Goal: Find specific page/section: Find specific page/section

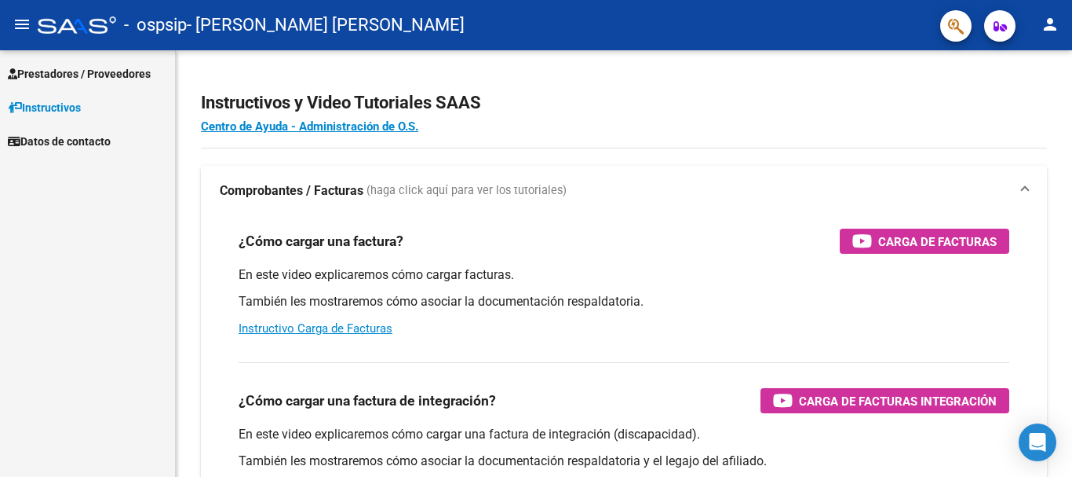
click at [87, 71] on span "Prestadores / Proveedores" at bounding box center [79, 73] width 143 height 17
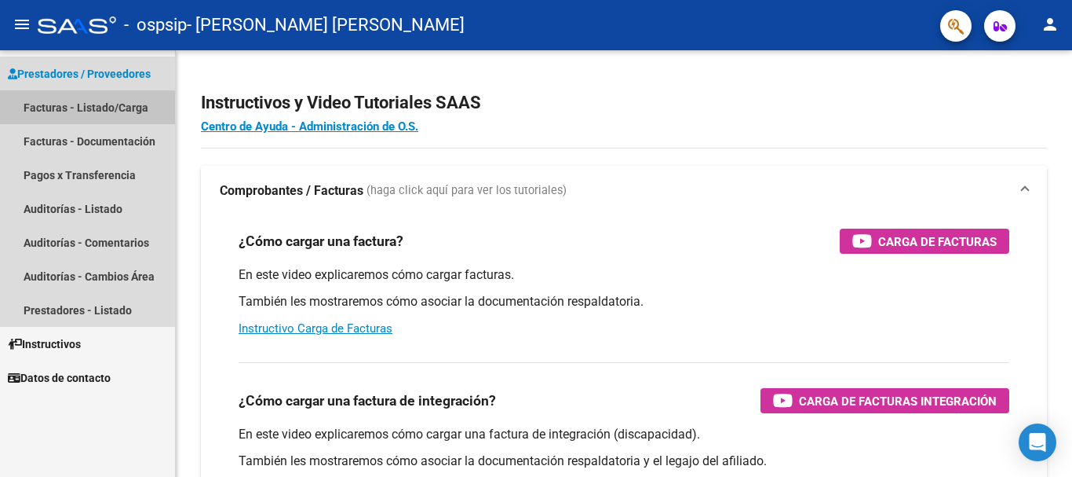
click at [96, 103] on link "Facturas - Listado/Carga" at bounding box center [87, 107] width 175 height 34
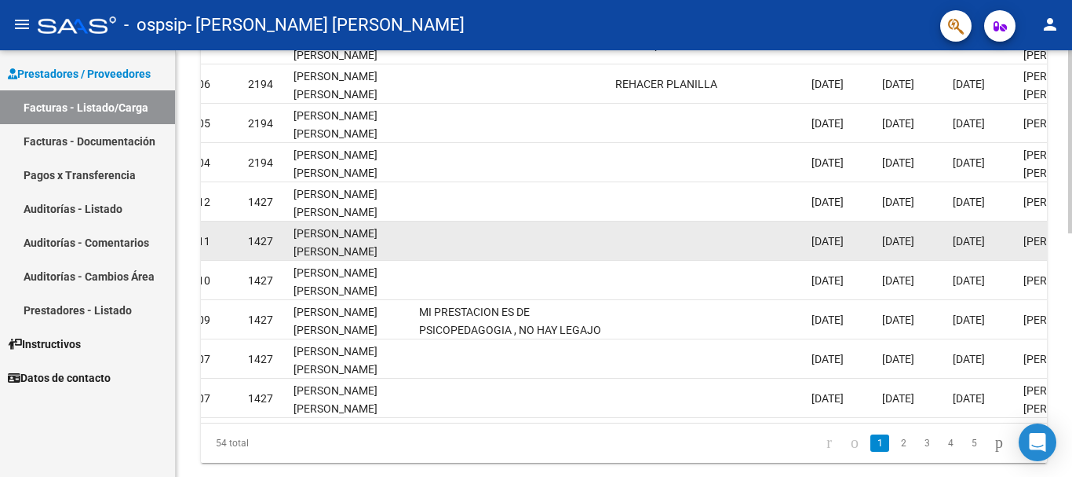
scroll to position [334, 0]
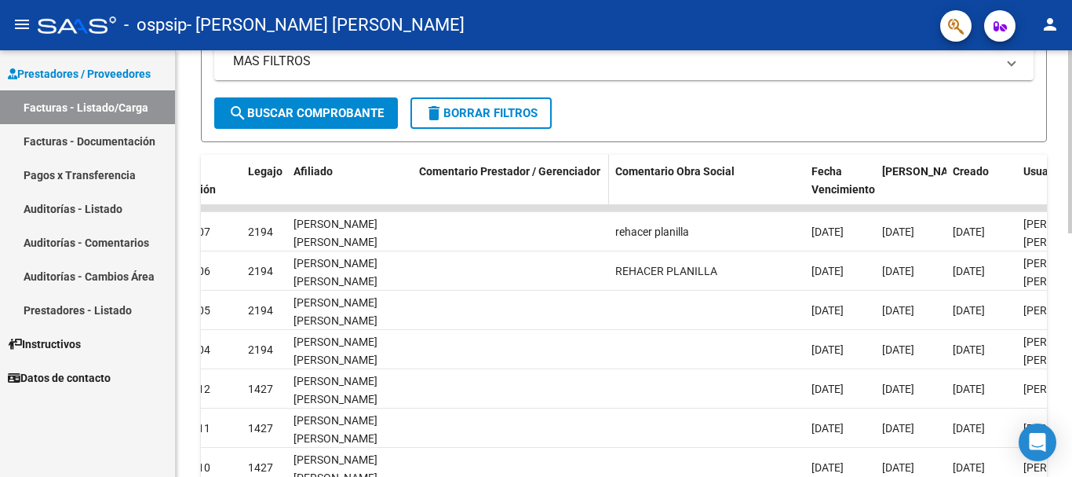
click at [517, 169] on span "Comentario Prestador / Gerenciador" at bounding box center [509, 171] width 181 height 13
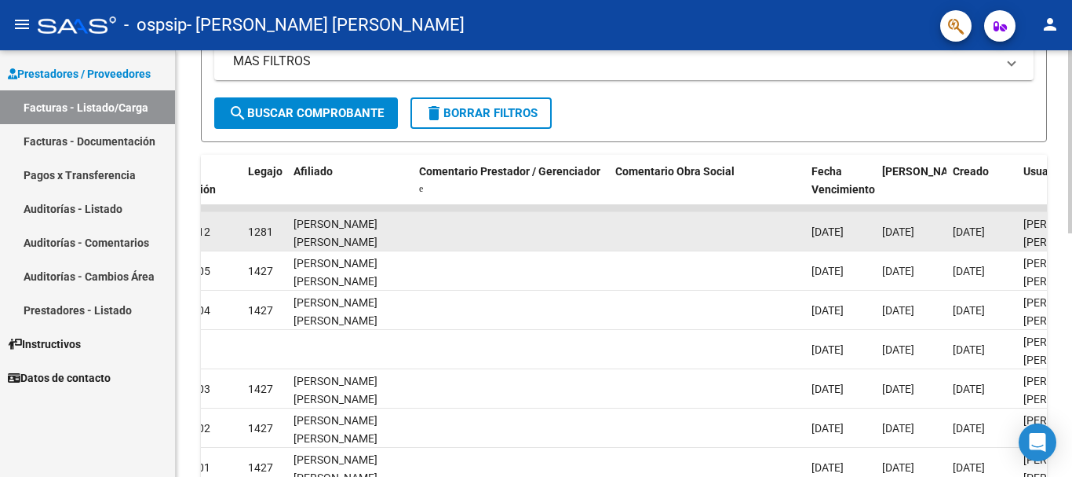
click at [487, 239] on datatable-body-cell at bounding box center [511, 231] width 196 height 38
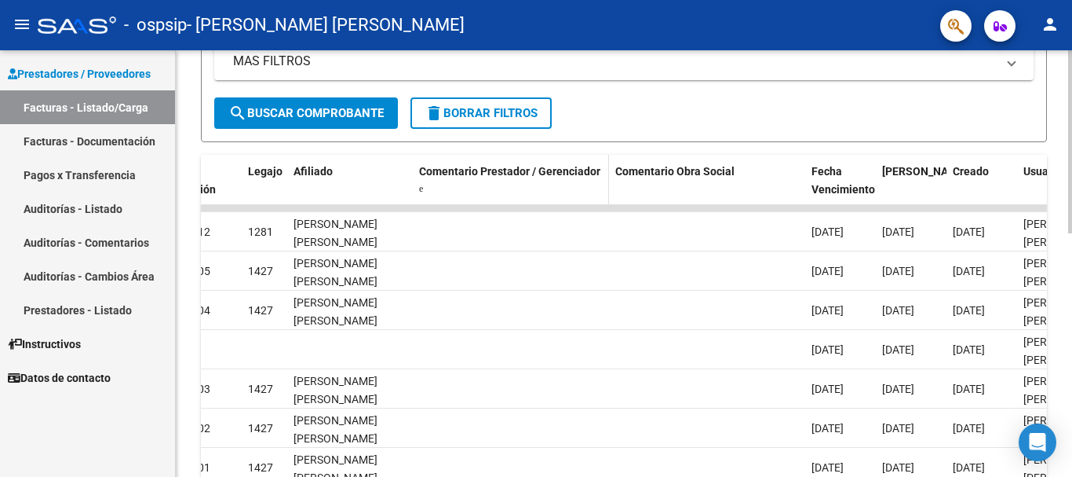
click at [421, 188] on span at bounding box center [421, 188] width 4 height 9
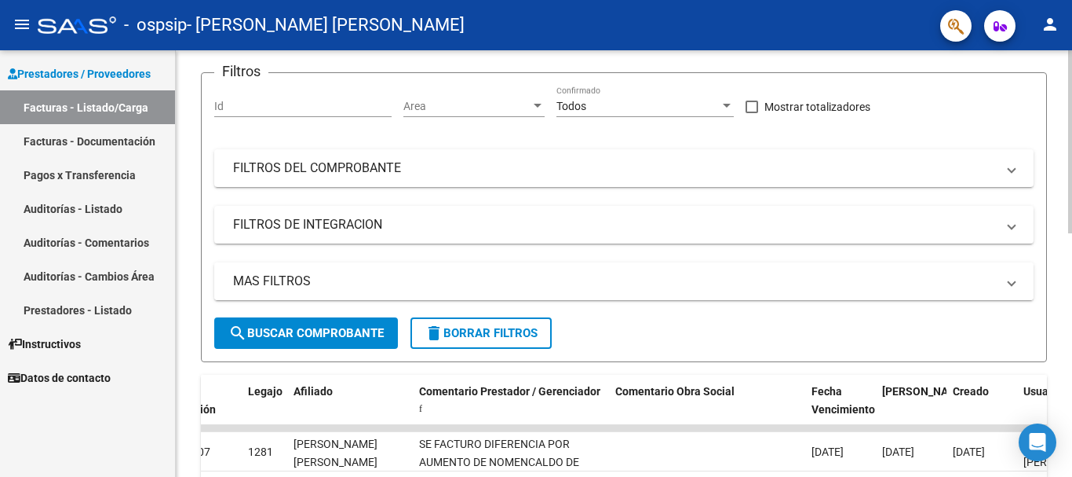
scroll to position [255, 0]
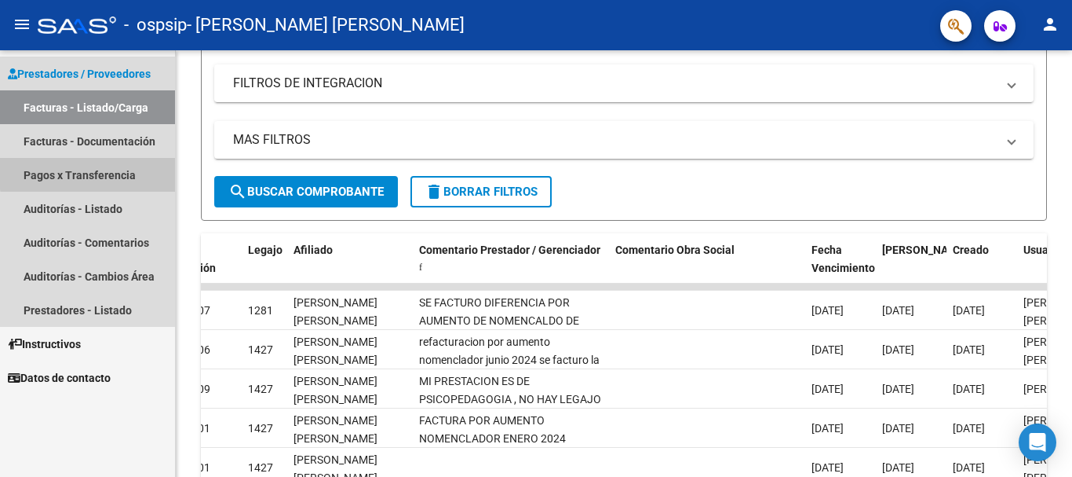
click at [103, 172] on link "Pagos x Transferencia" at bounding box center [87, 175] width 175 height 34
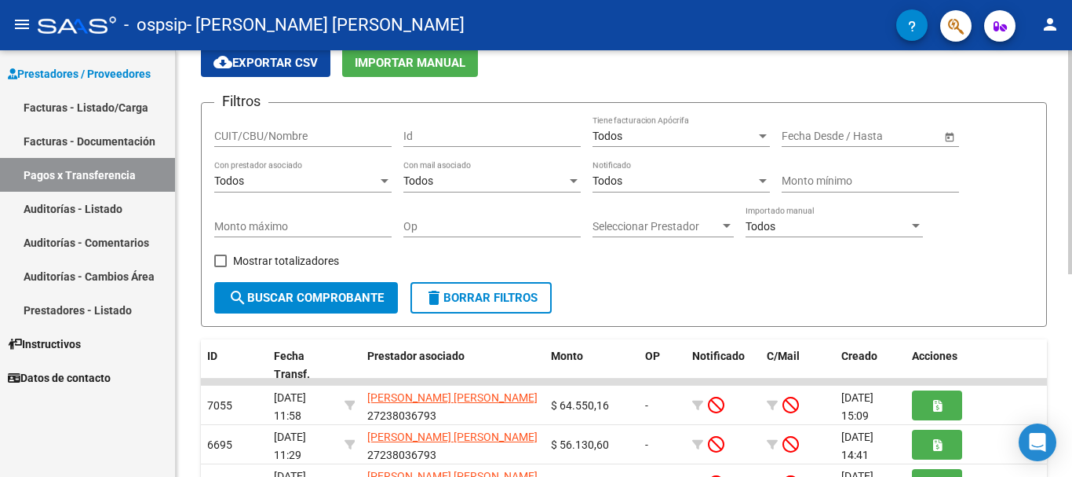
scroll to position [20, 0]
